Goal: Find specific page/section: Find specific page/section

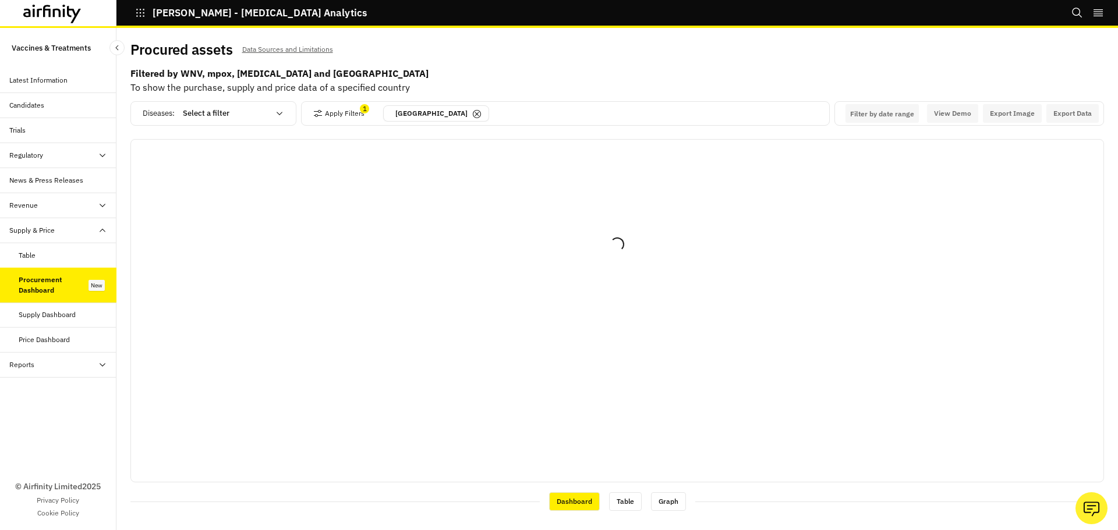
click at [472, 117] on icon at bounding box center [476, 113] width 9 height 9
